Goal: Task Accomplishment & Management: Use online tool/utility

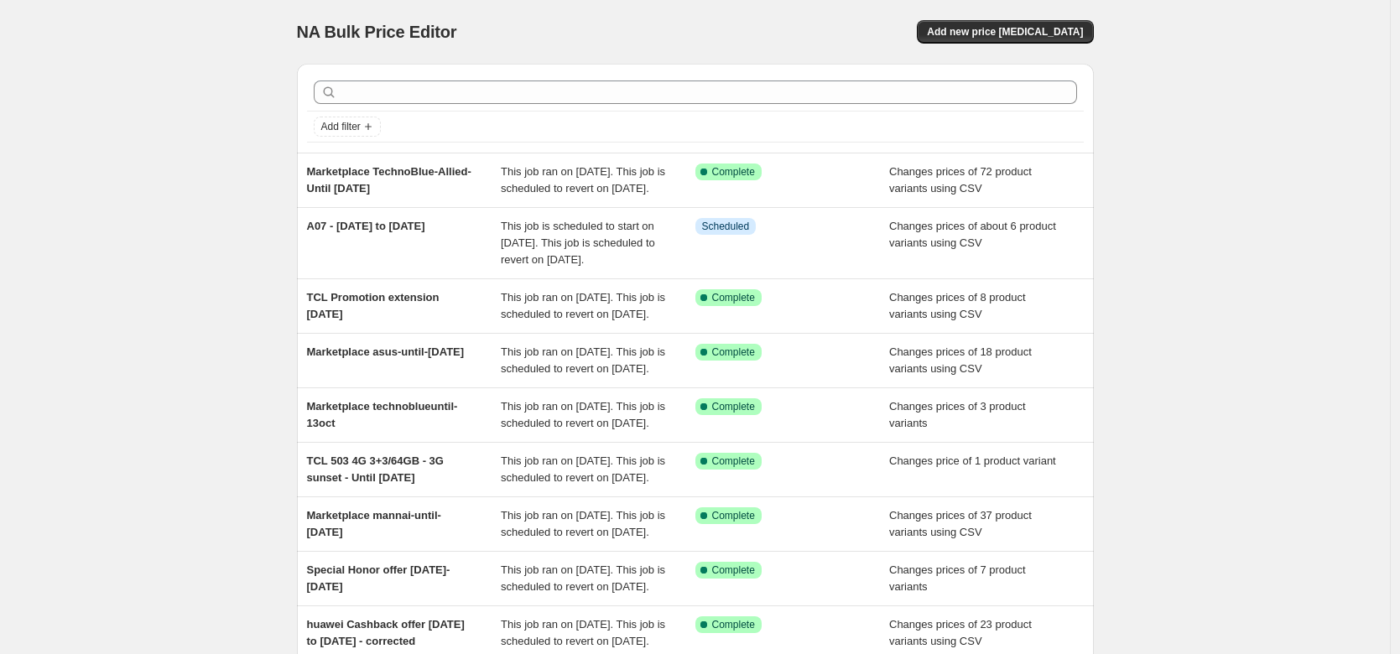
click at [766, 44] on div "NA Bulk Price Editor. This page is ready NA Bulk Price Editor Add new price [ME…" at bounding box center [695, 32] width 797 height 64
click at [1140, 176] on div "NA Bulk Price Editor. This page is ready NA Bulk Price Editor Add new price [ME…" at bounding box center [695, 440] width 1390 height 881
click at [1209, 176] on div "NA Bulk Price Editor. This page is ready NA Bulk Price Editor Add new price [ME…" at bounding box center [695, 440] width 1390 height 881
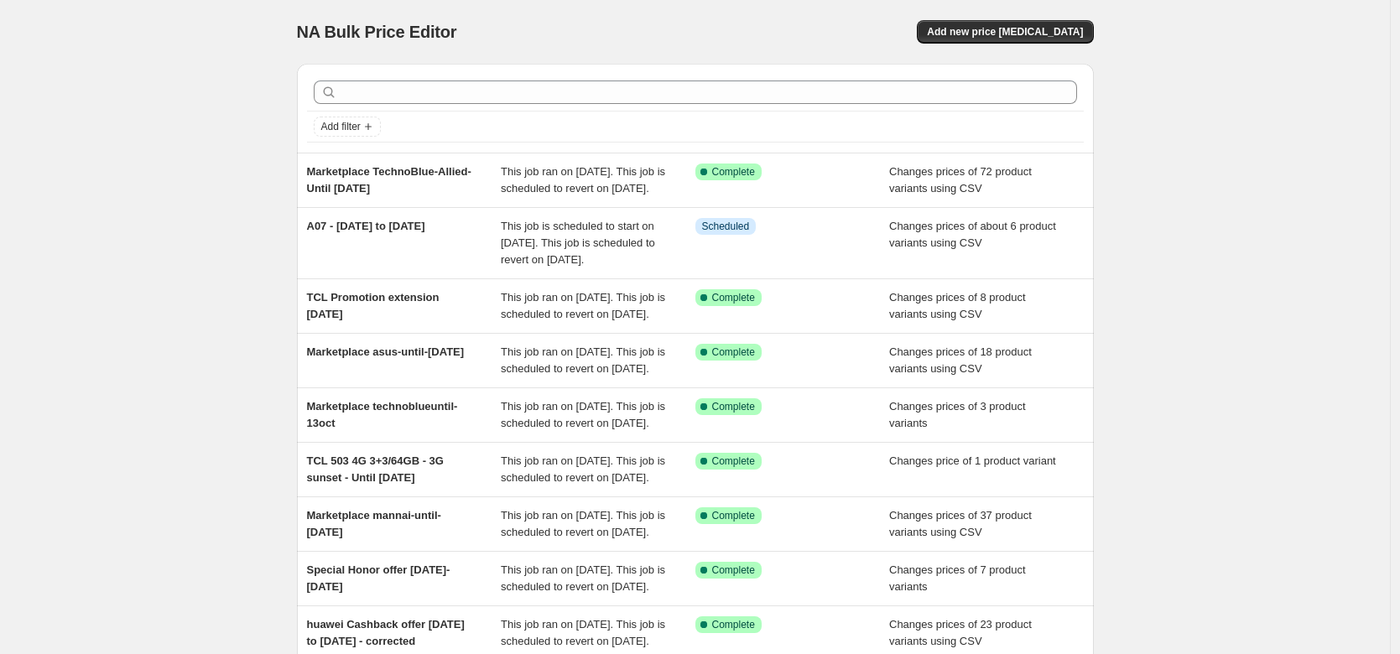
click at [1209, 176] on div "NA Bulk Price Editor. This page is ready NA Bulk Price Editor Add new price [ME…" at bounding box center [695, 440] width 1390 height 881
click at [1112, 179] on div "NA Bulk Price Editor. This page is ready NA Bulk Price Editor Add new price [ME…" at bounding box center [695, 440] width 837 height 881
click at [231, 198] on div "NA Bulk Price Editor. This page is ready NA Bulk Price Editor Add new price [ME…" at bounding box center [695, 440] width 1390 height 881
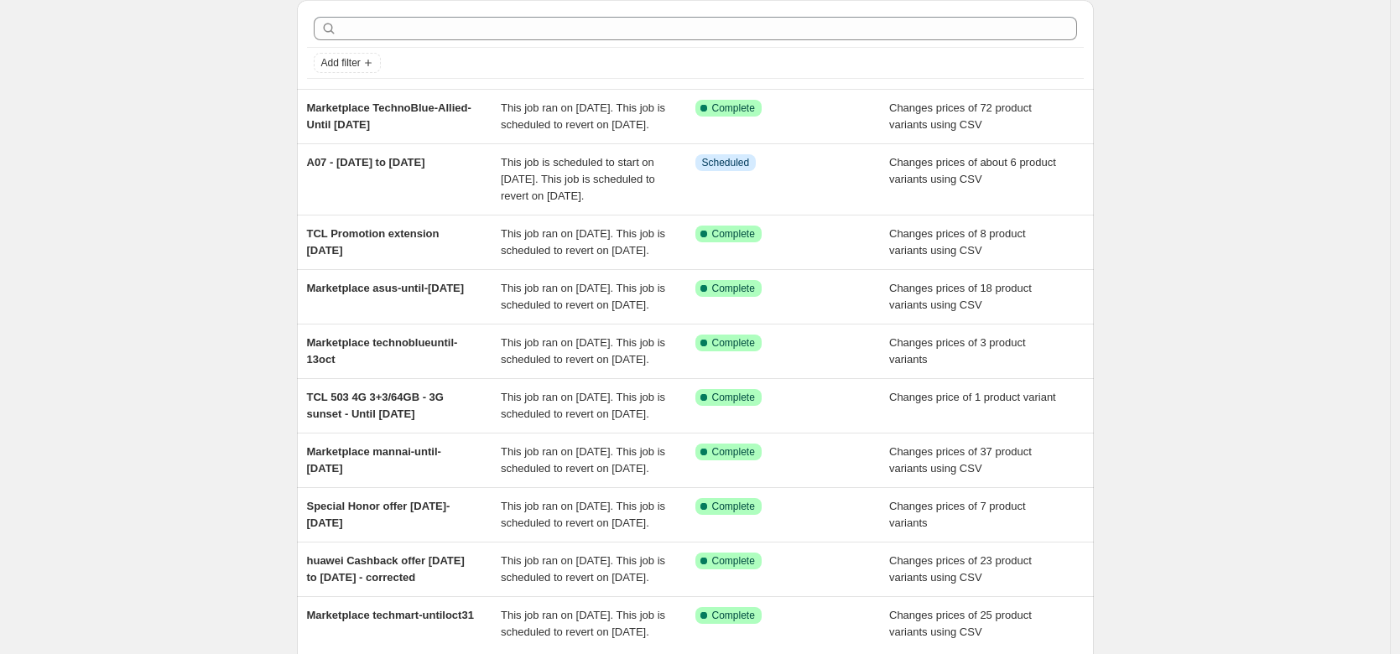
scroll to position [71, 0]
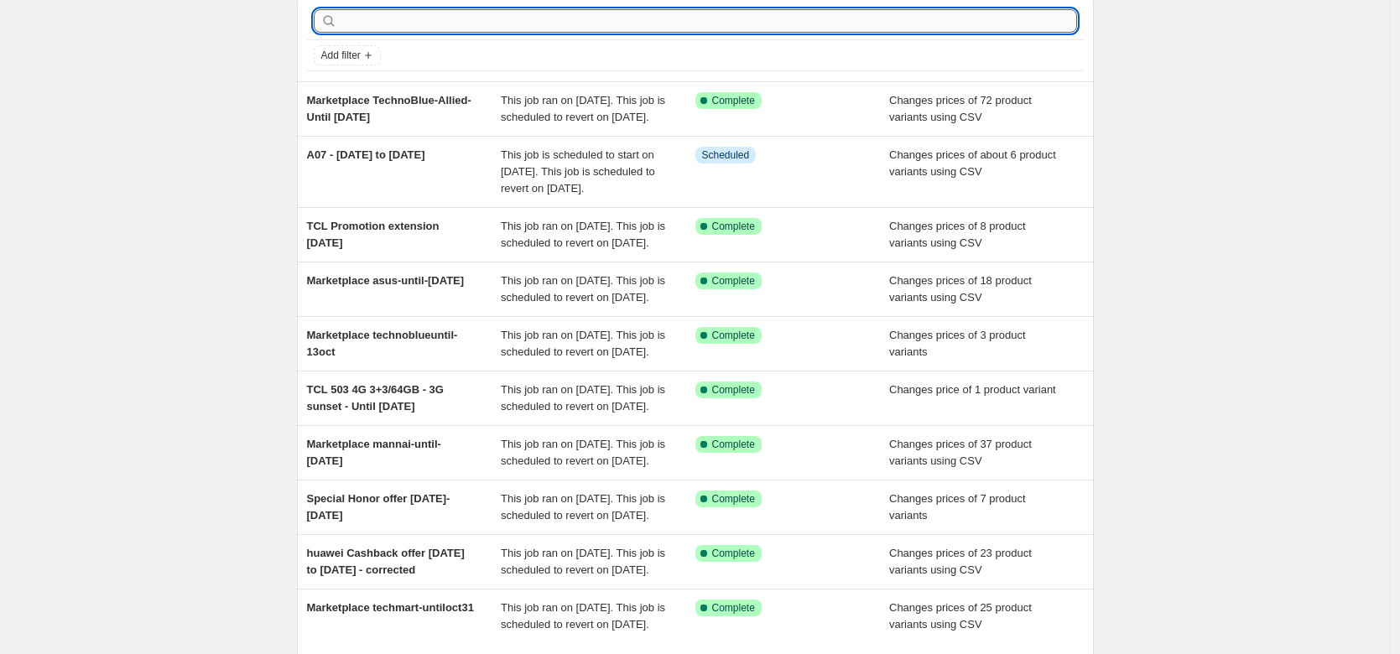
click at [657, 28] on input "text" at bounding box center [708, 20] width 736 height 23
type input "s25"
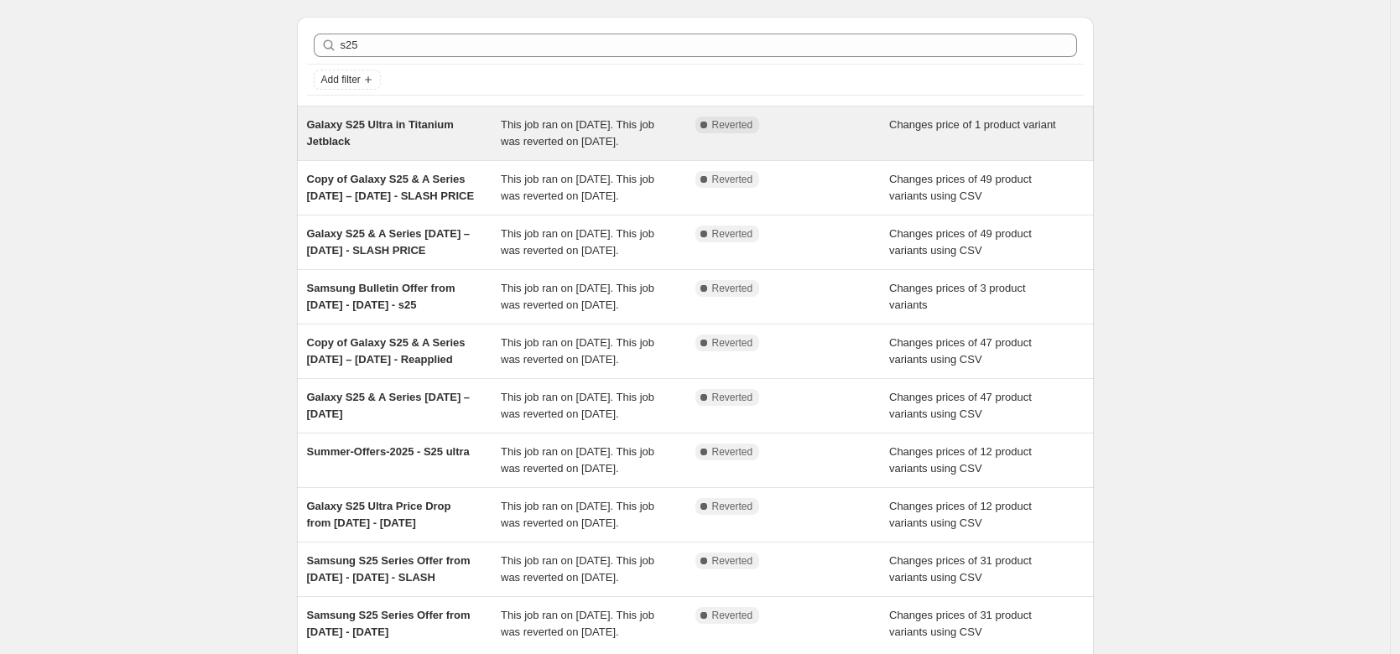
scroll to position [73, 0]
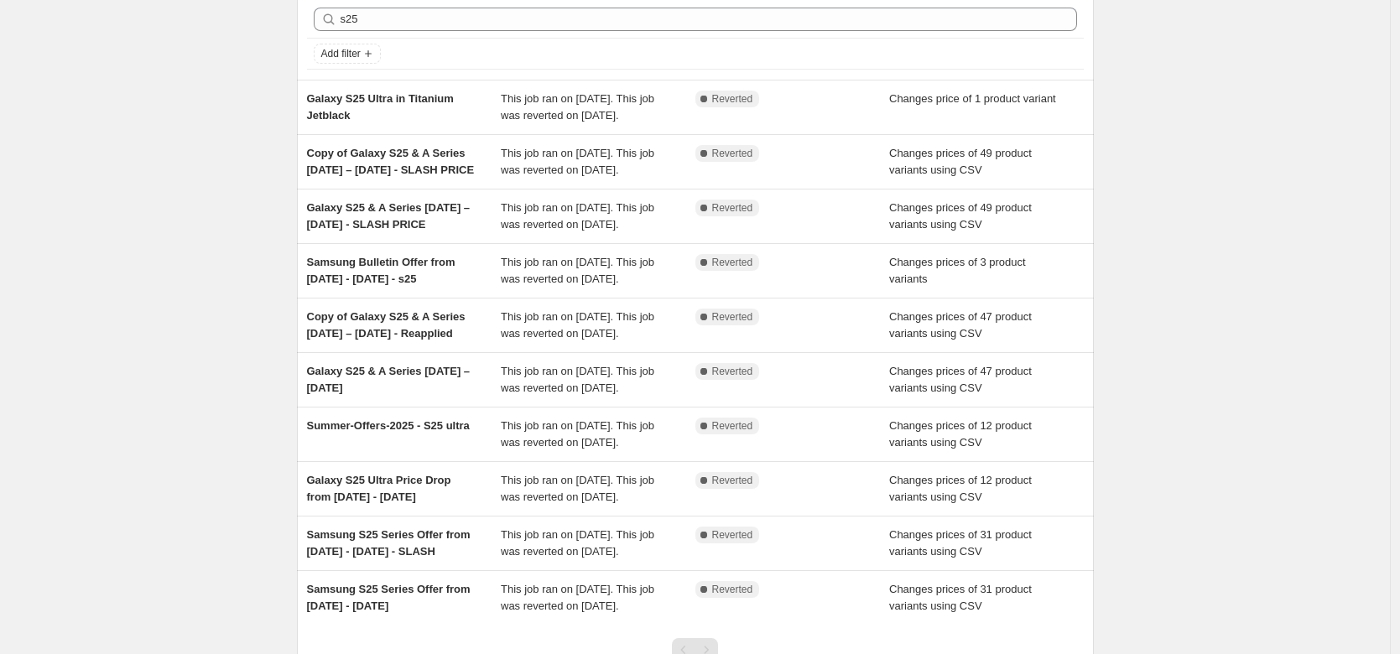
click at [1193, 224] on div "NA Bulk Price Editor. This page is ready NA Bulk Price Editor Add new price [ME…" at bounding box center [695, 359] width 1390 height 864
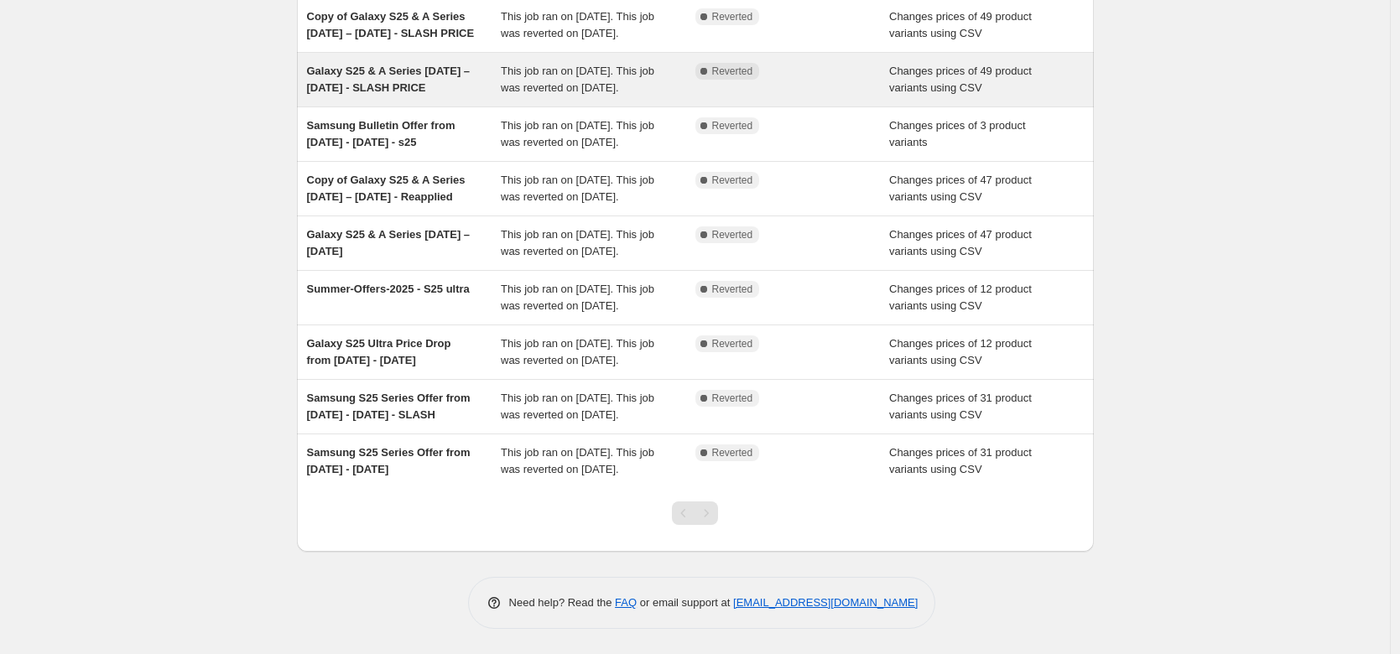
scroll to position [218, 0]
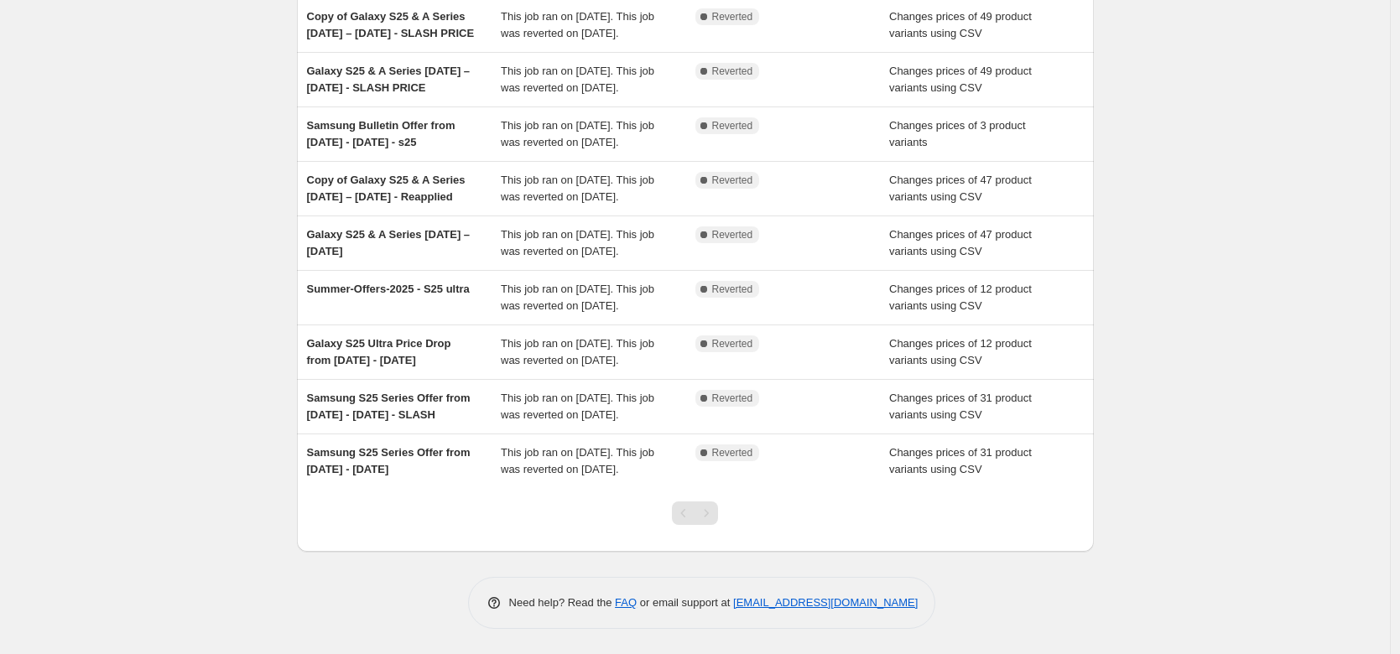
click at [1290, 271] on div "NA Bulk Price Editor. This page is ready NA Bulk Price Editor Add new price [ME…" at bounding box center [695, 222] width 1390 height 864
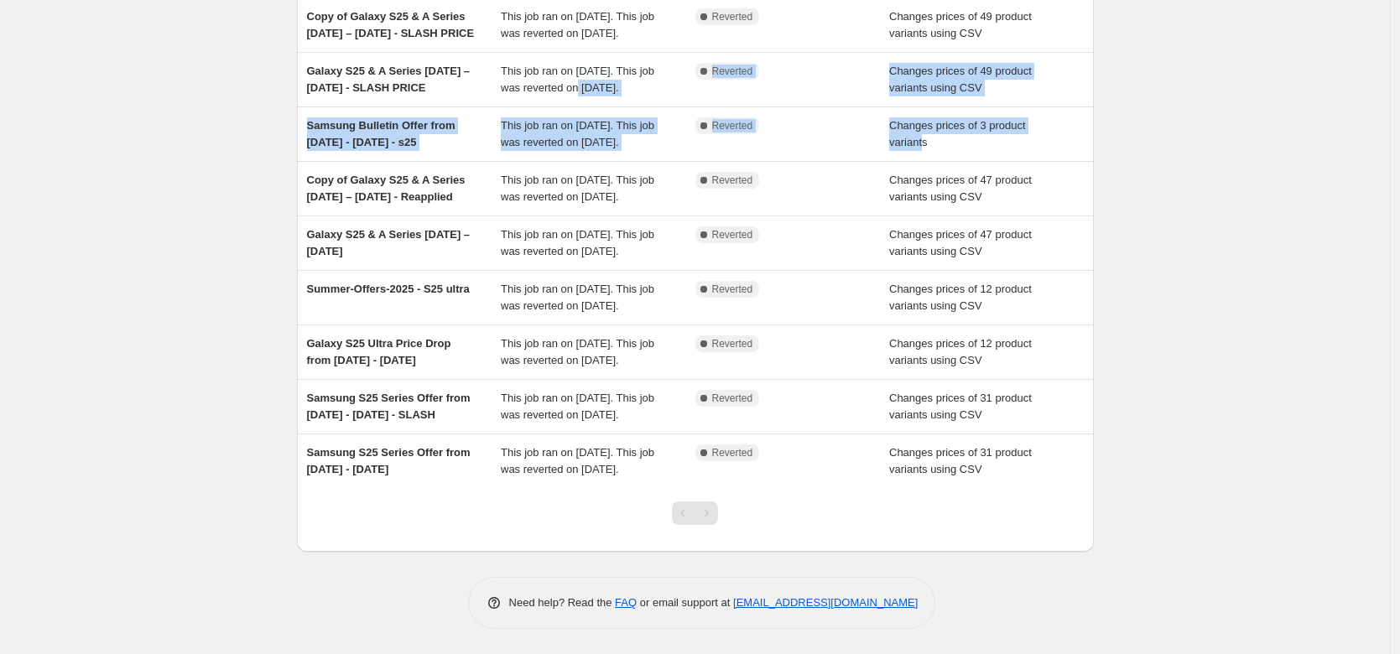
drag, startPoint x: 928, startPoint y: 179, endPoint x: 261, endPoint y: 71, distance: 676.2
click at [444, 101] on ul "Galaxy S25 Ultra in Titanium Jetblack This job ran on [DATE]. This job was reve…" at bounding box center [695, 215] width 797 height 545
click at [271, 74] on div "NA Bulk Price Editor. This page is ready NA Bulk Price Editor Add new price [ME…" at bounding box center [695, 222] width 1390 height 864
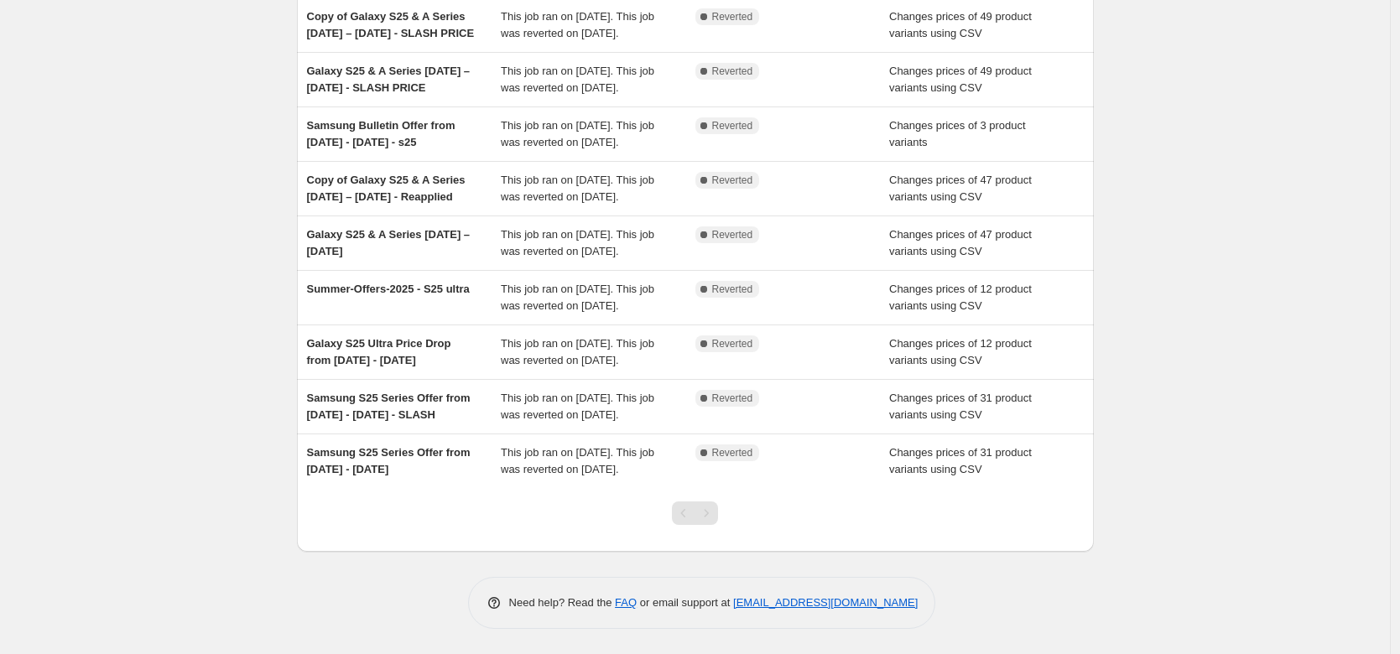
click at [232, 63] on div "NA Bulk Price Editor. This page is ready NA Bulk Price Editor Add new price [ME…" at bounding box center [695, 222] width 1390 height 864
click at [196, 59] on div "NA Bulk Price Editor. This page is ready NA Bulk Price Editor Add new price [ME…" at bounding box center [695, 222] width 1390 height 864
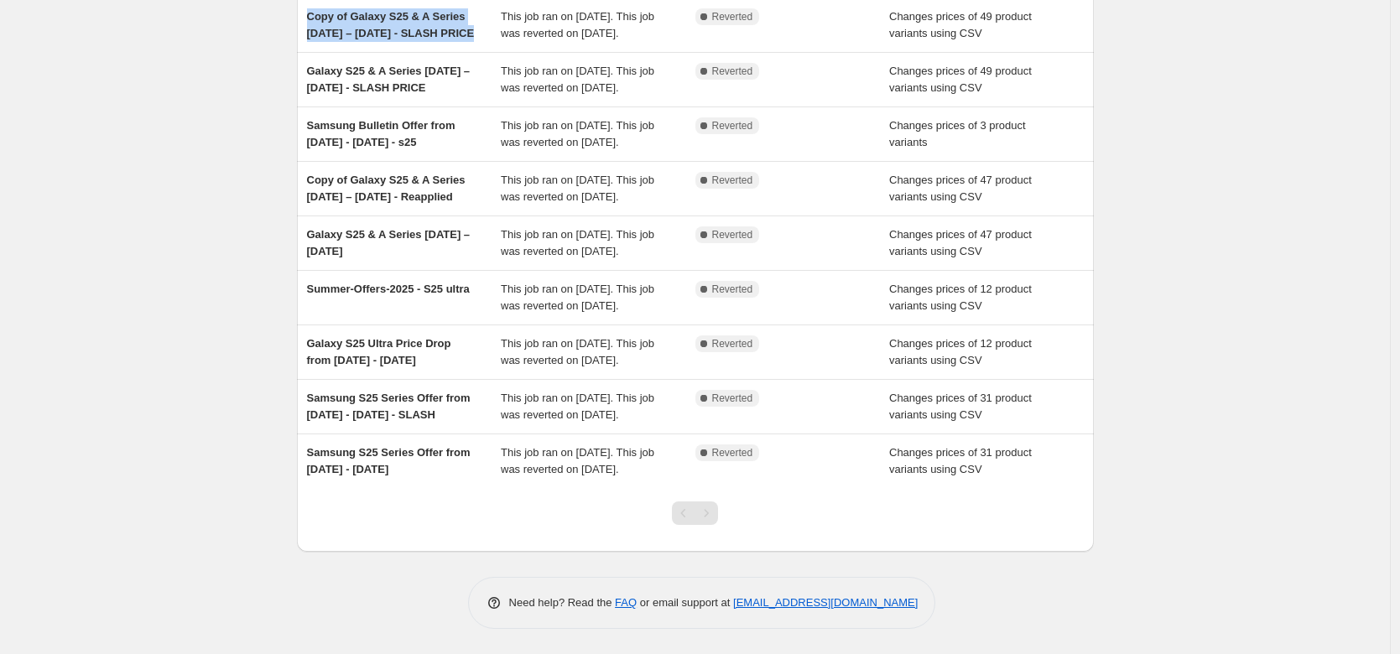
click at [193, 60] on div "NA Bulk Price Editor. This page is ready NA Bulk Price Editor Add new price [ME…" at bounding box center [695, 222] width 1390 height 864
click at [155, 52] on div "NA Bulk Price Editor. This page is ready NA Bulk Price Editor Add new price [ME…" at bounding box center [695, 222] width 1390 height 864
click at [123, 76] on div "NA Bulk Price Editor. This page is ready NA Bulk Price Editor Add new price [ME…" at bounding box center [695, 222] width 1390 height 864
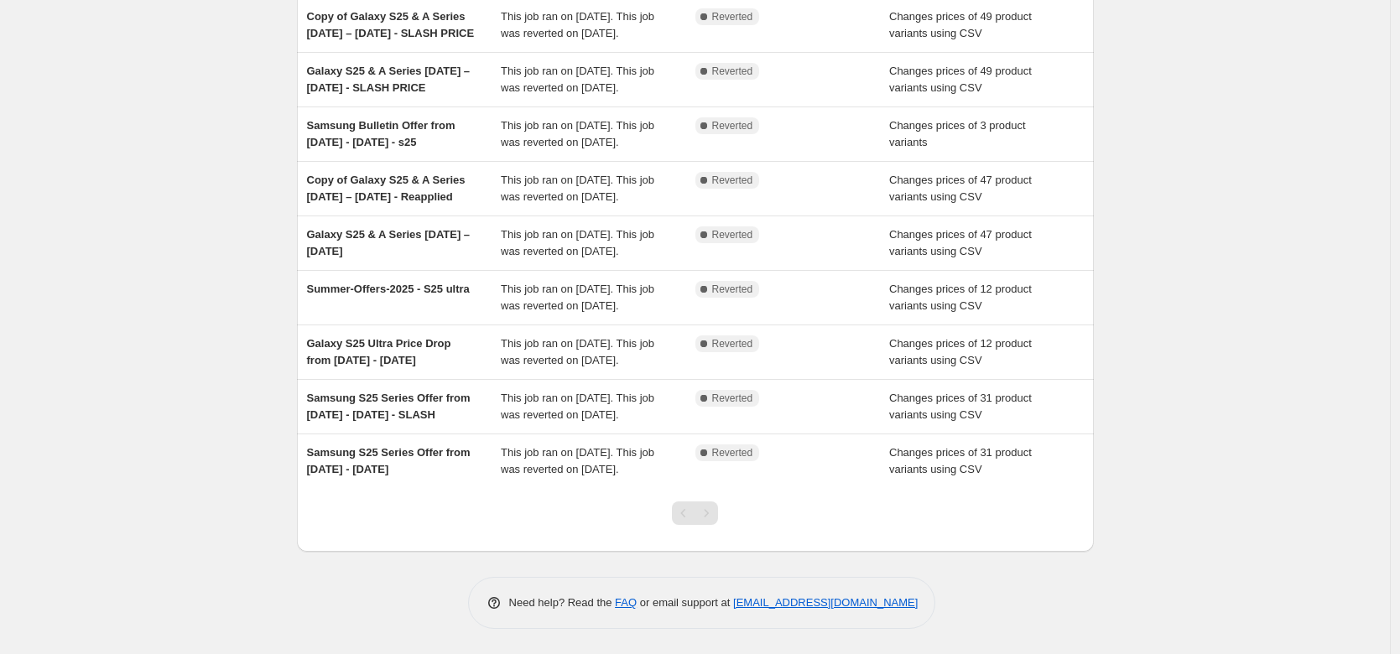
click at [39, 18] on div "NA Bulk Price Editor. This page is ready NA Bulk Price Editor Add new price [ME…" at bounding box center [695, 222] width 1390 height 864
click at [157, 76] on div "NA Bulk Price Editor. This page is ready NA Bulk Price Editor Add new price [ME…" at bounding box center [695, 222] width 1390 height 864
click at [68, 36] on div "NA Bulk Price Editor. This page is ready NA Bulk Price Editor Add new price [ME…" at bounding box center [695, 222] width 1390 height 864
